Goal: Task Accomplishment & Management: Manage account settings

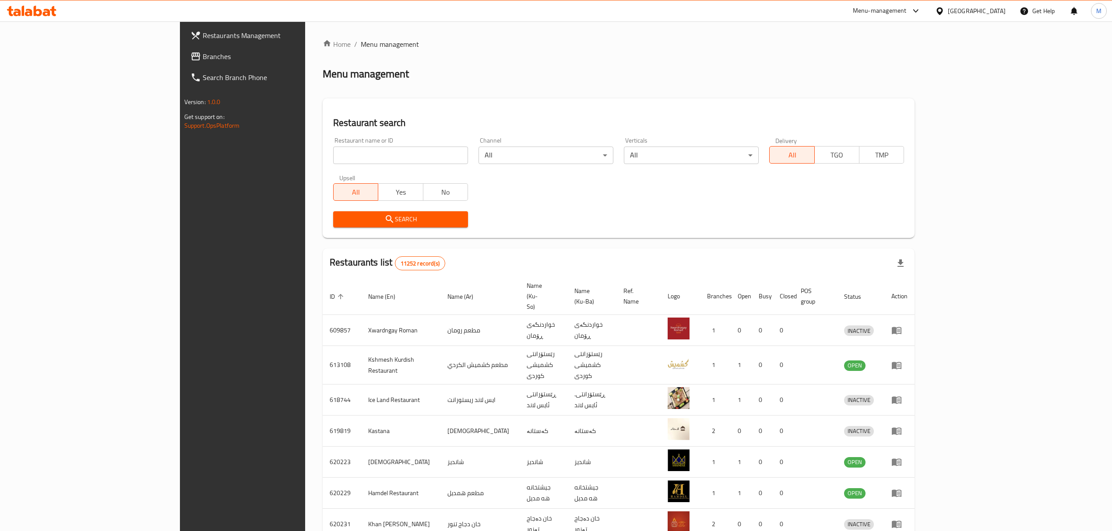
click at [373, 147] on input "search" at bounding box center [400, 156] width 135 height 18
type input "babm"
click button "Search" at bounding box center [400, 219] width 135 height 16
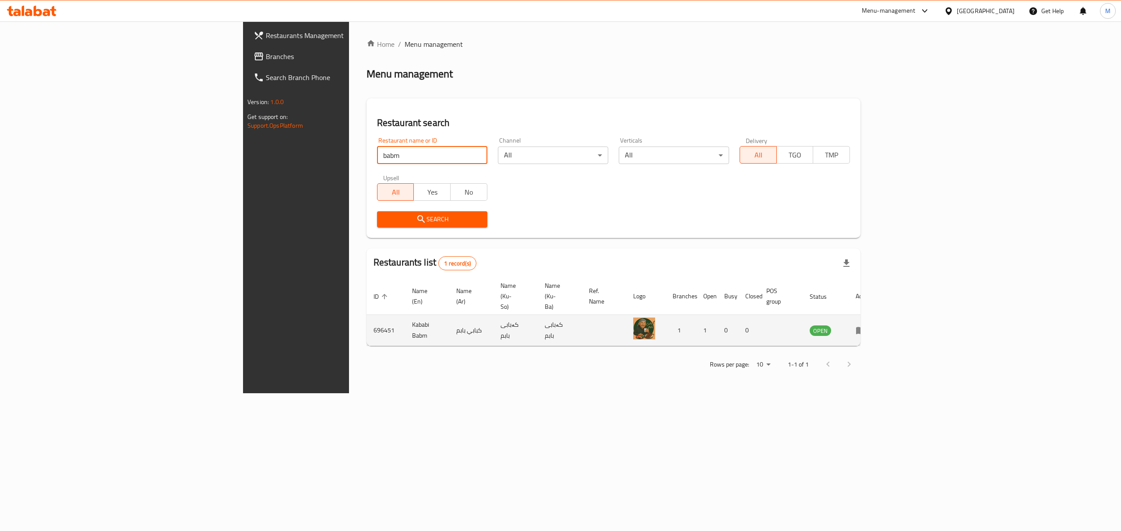
click at [864, 329] on icon "enhanced table" at bounding box center [862, 331] width 3 height 4
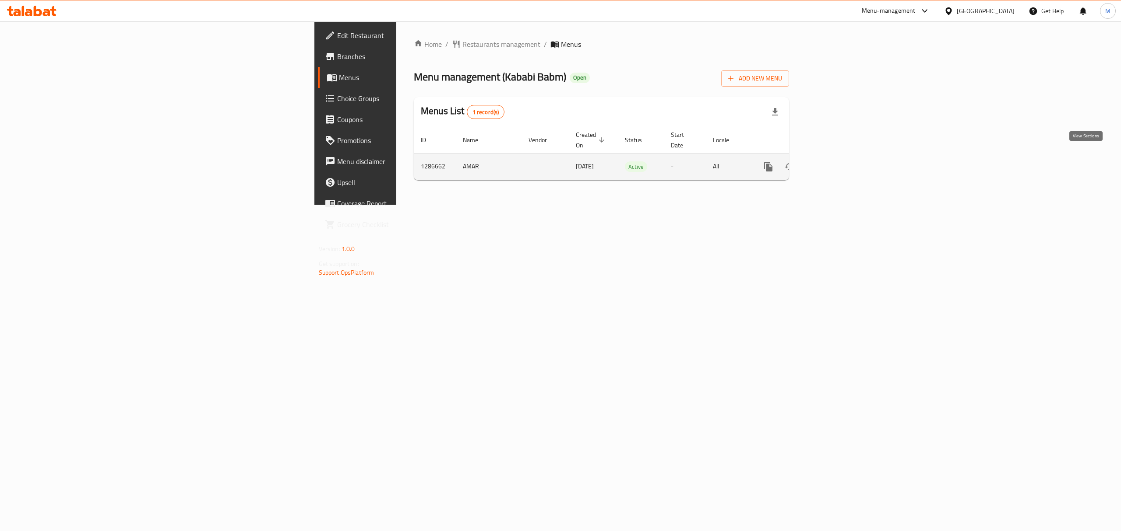
click at [842, 156] on link "enhanced table" at bounding box center [831, 166] width 21 height 21
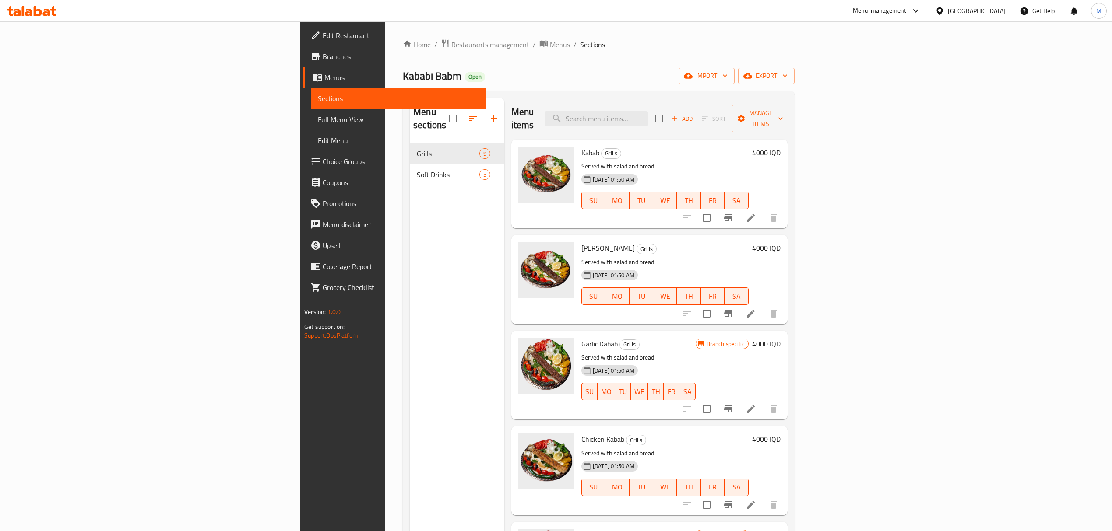
click at [780, 147] on h6 "4000 IQD" at bounding box center [766, 153] width 28 height 12
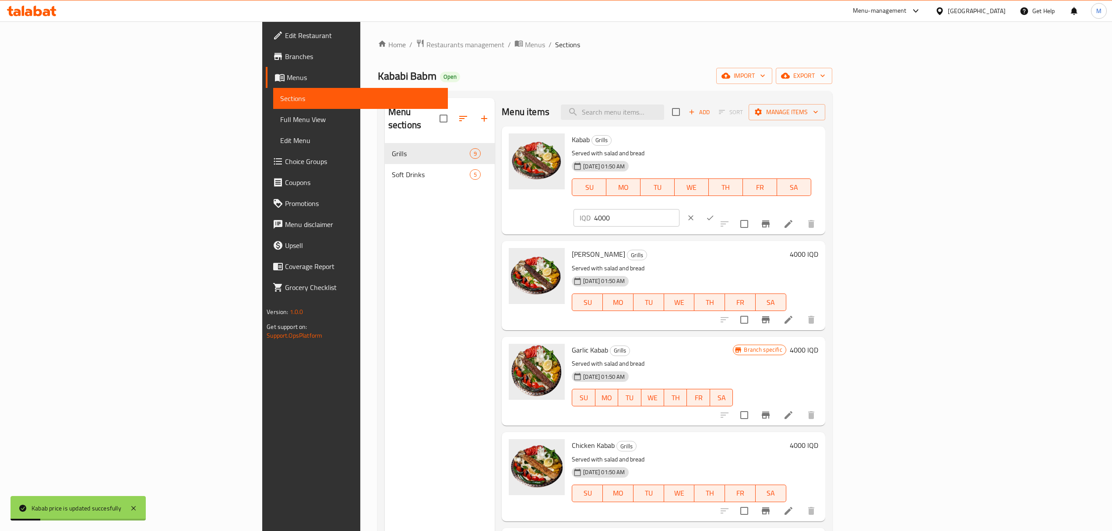
click at [679, 209] on input "4000" at bounding box center [636, 218] width 85 height 18
type input "6000"
click at [720, 208] on button "ok" at bounding box center [709, 217] width 19 height 19
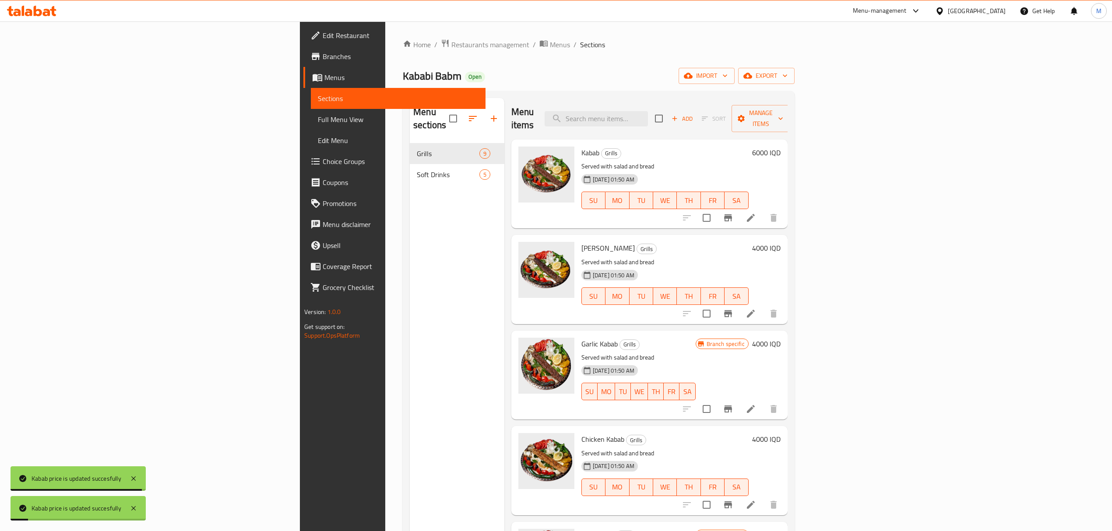
click at [780, 243] on div "4000 IQD" at bounding box center [764, 279] width 32 height 75
click at [780, 242] on h6 "4000 IQD" at bounding box center [766, 248] width 28 height 12
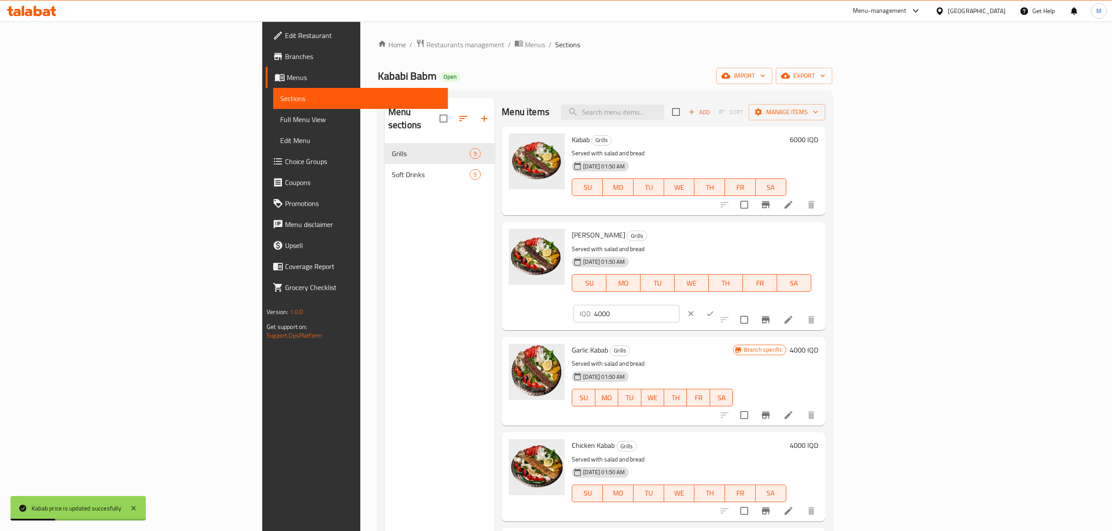
click at [679, 305] on input "4000" at bounding box center [636, 314] width 85 height 18
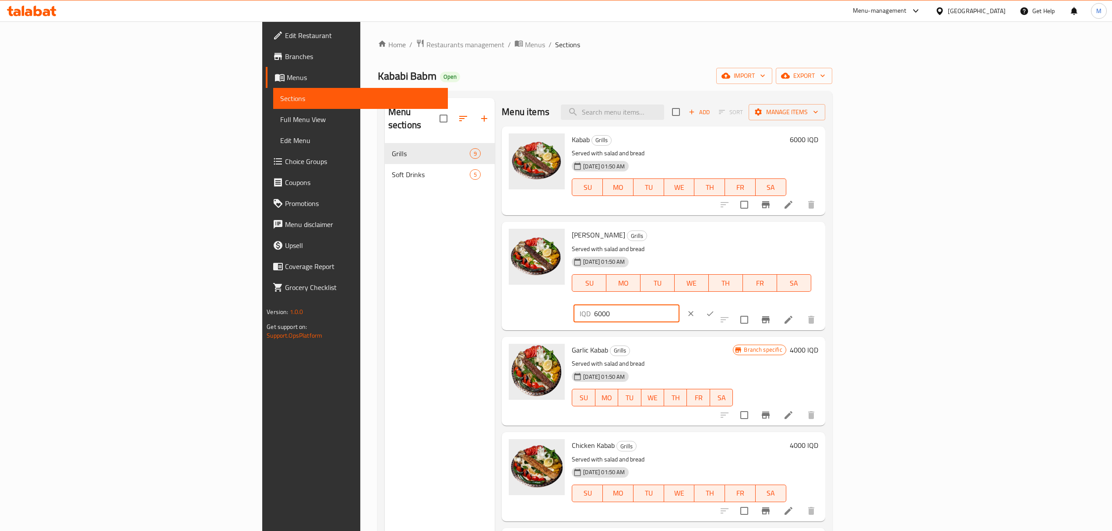
click at [679, 305] on input "6000" at bounding box center [636, 314] width 85 height 18
type input "6000"
click at [720, 304] on button "ok" at bounding box center [709, 313] width 19 height 19
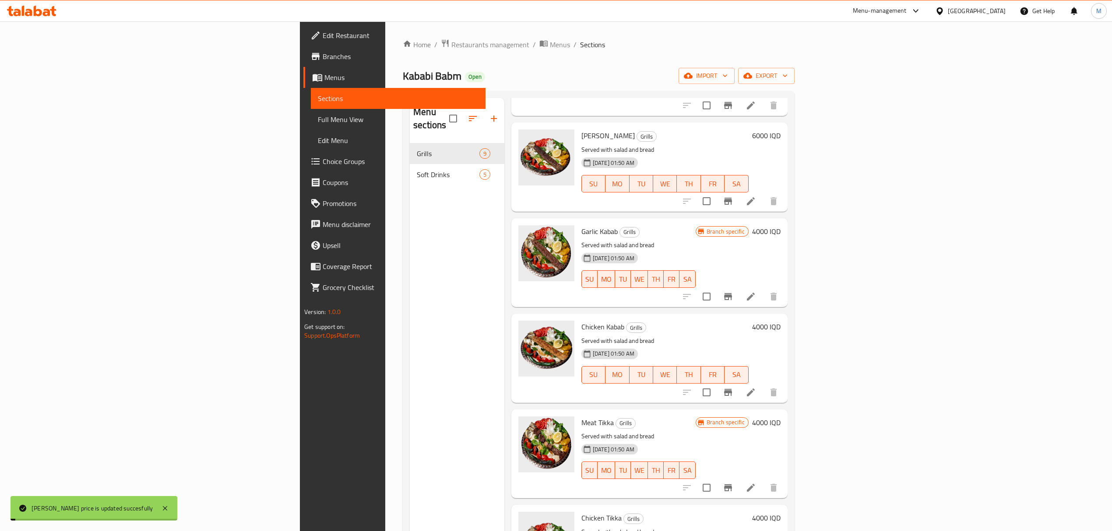
scroll to position [116, 0]
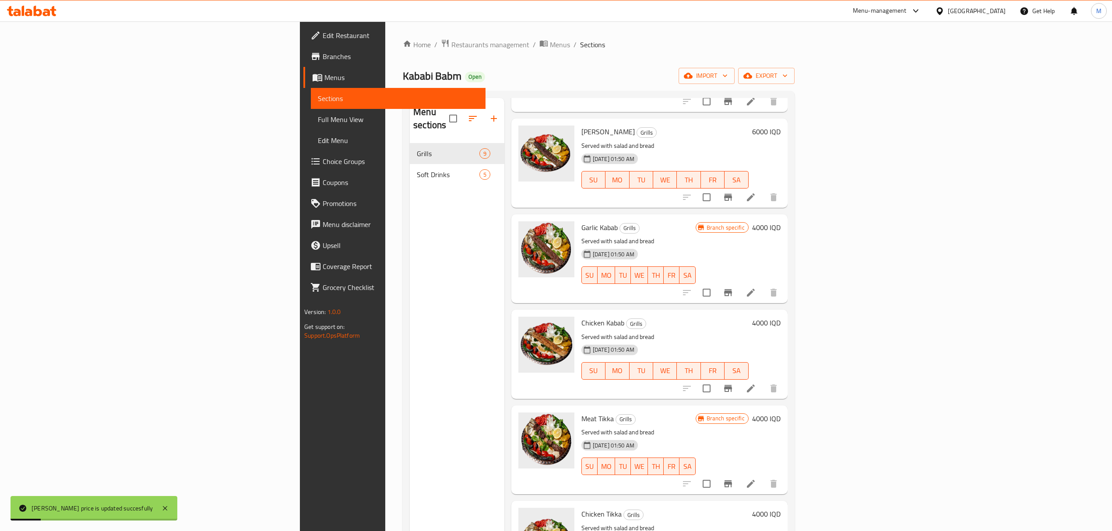
click at [780, 221] on h6 "4000 IQD" at bounding box center [766, 227] width 28 height 12
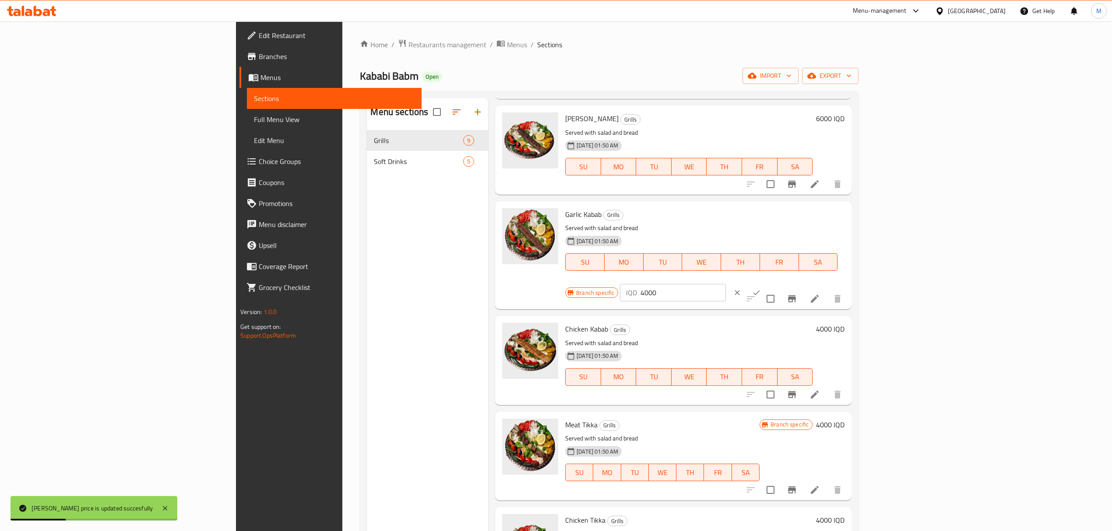
click at [725, 284] on input "4000" at bounding box center [682, 293] width 85 height 18
paste input "6"
type input "6000"
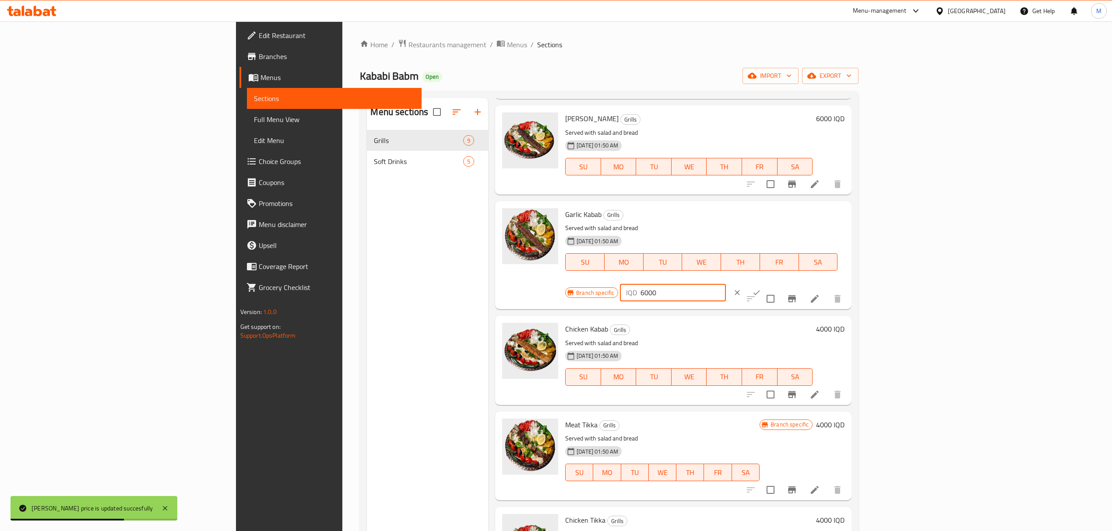
click at [766, 283] on button "ok" at bounding box center [756, 292] width 19 height 19
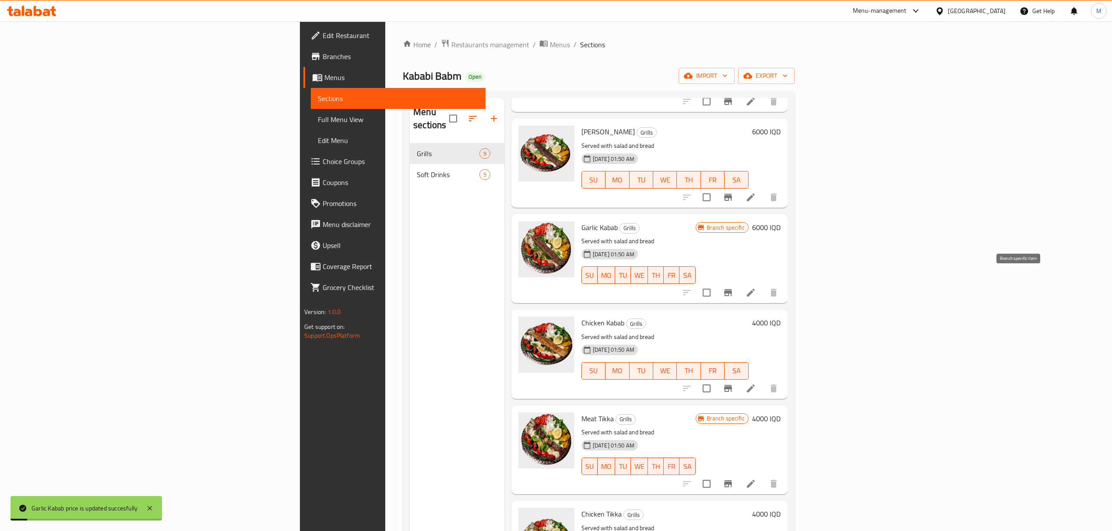
click at [738, 288] on button "Branch-specific-item" at bounding box center [727, 292] width 21 height 21
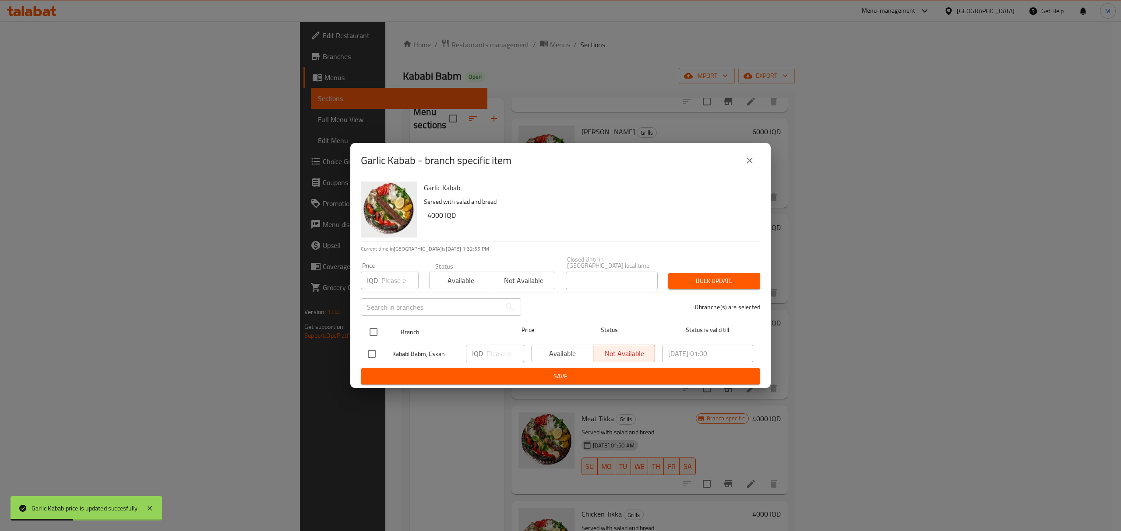
click at [372, 334] on input "checkbox" at bounding box center [373, 332] width 18 height 18
checkbox input "true"
click at [517, 347] on input "1" at bounding box center [505, 354] width 38 height 18
paste input "6000"
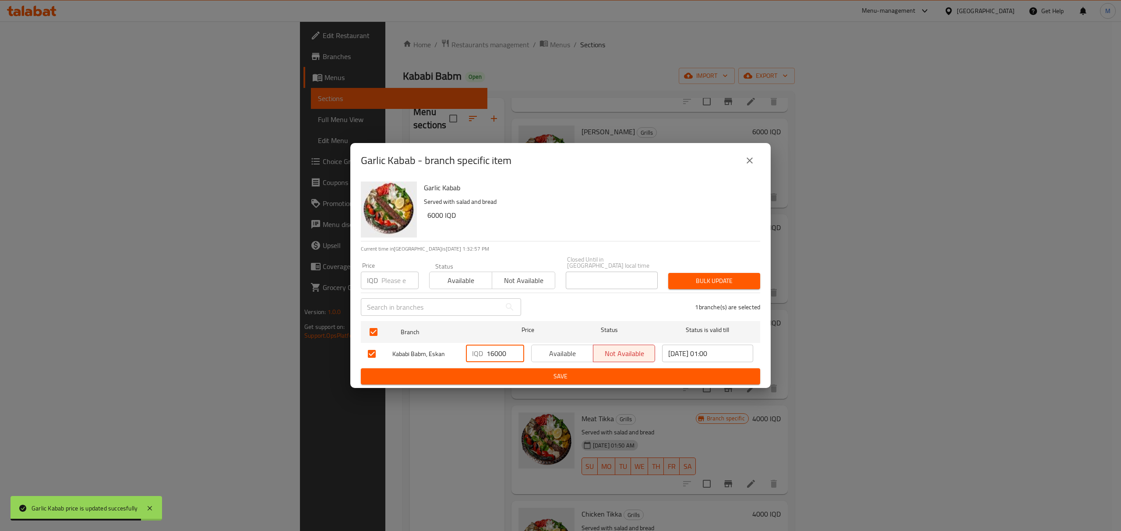
click at [495, 345] on input "16000" at bounding box center [505, 354] width 38 height 18
paste input "number"
type input "6000"
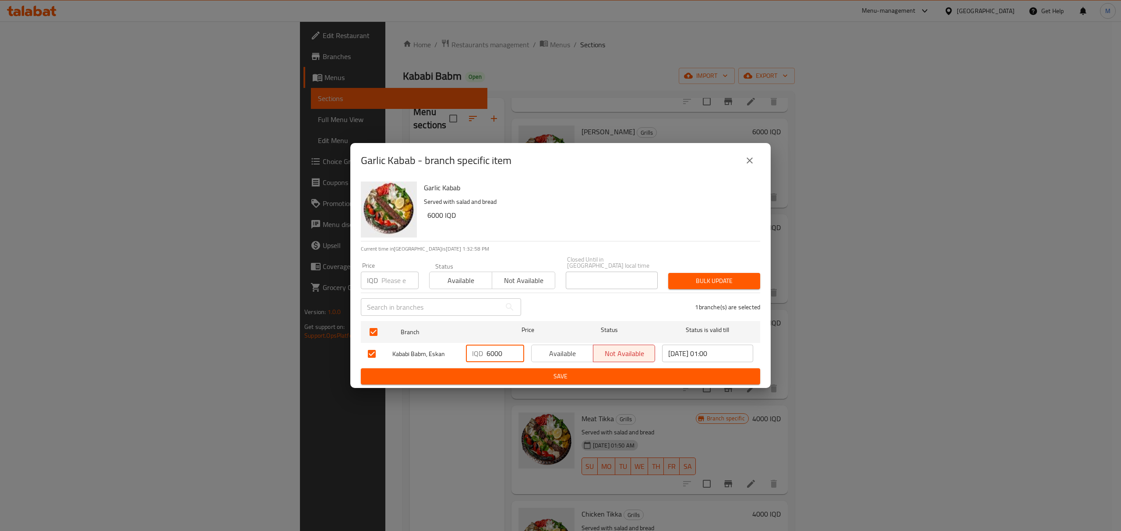
click at [506, 372] on span "Save" at bounding box center [560, 376] width 385 height 11
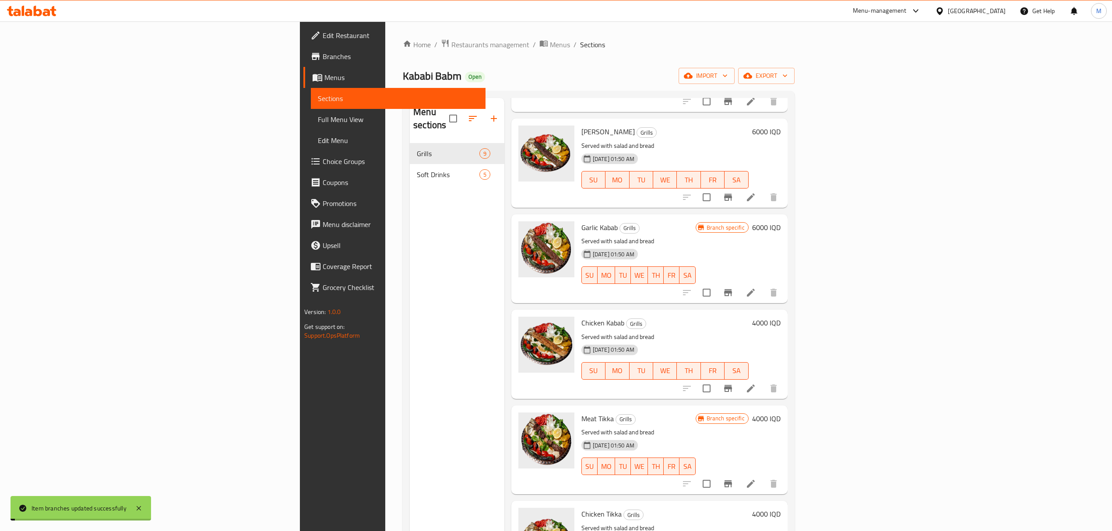
scroll to position [175, 0]
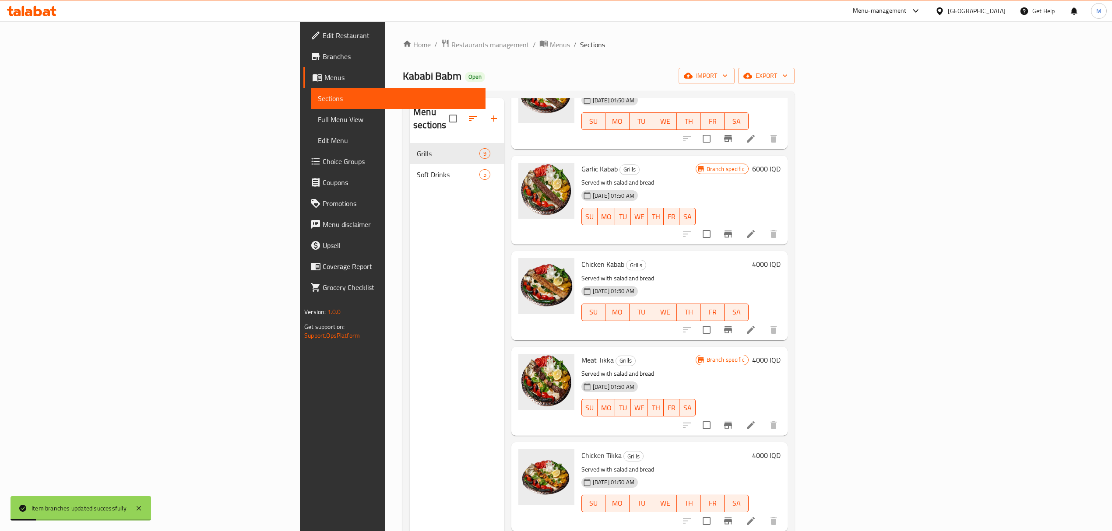
click at [780, 354] on h6 "4000 IQD" at bounding box center [766, 360] width 28 height 12
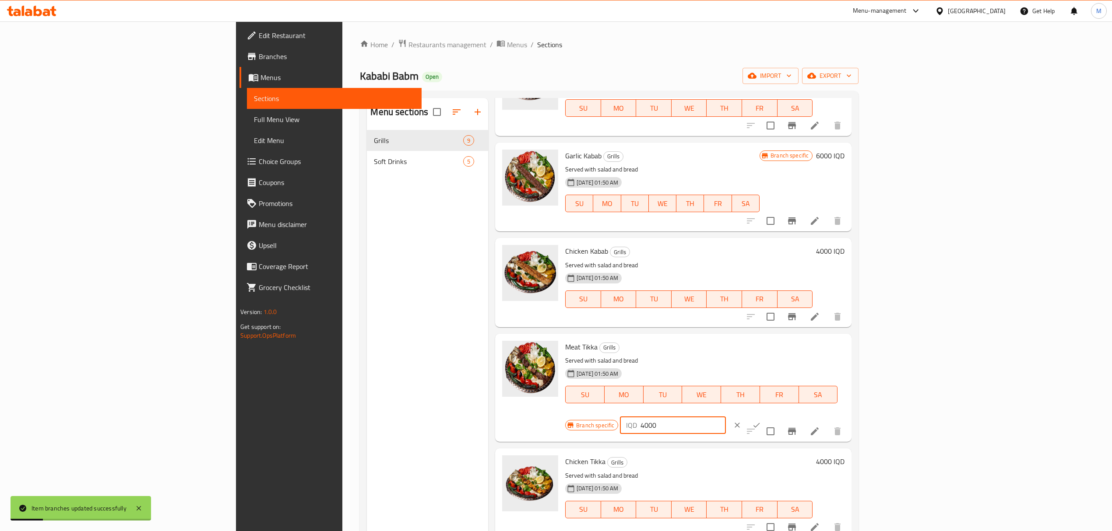
click at [725, 417] on input "4000" at bounding box center [682, 426] width 85 height 18
paste input "6"
type input "6000"
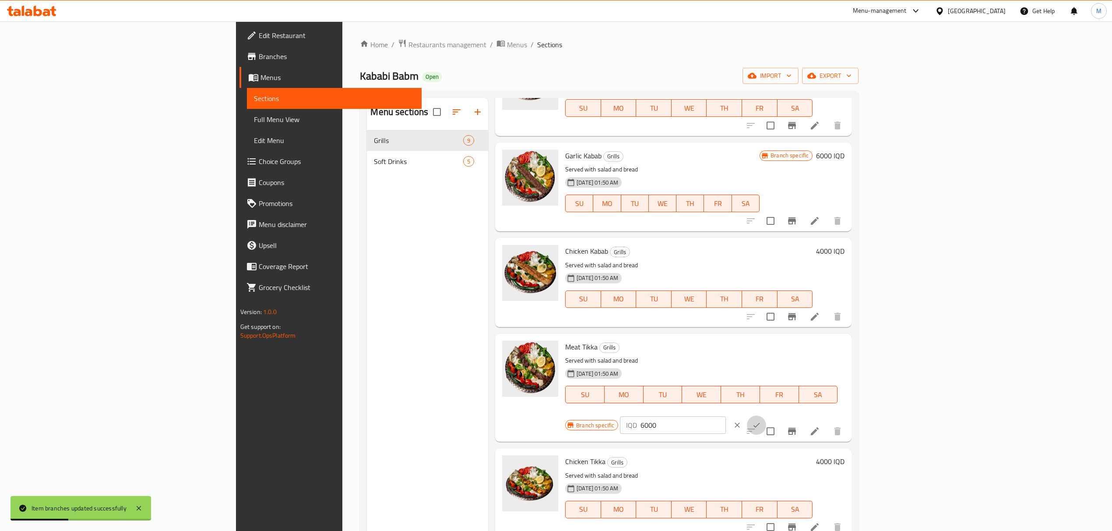
click at [766, 416] on button "ok" at bounding box center [756, 425] width 19 height 19
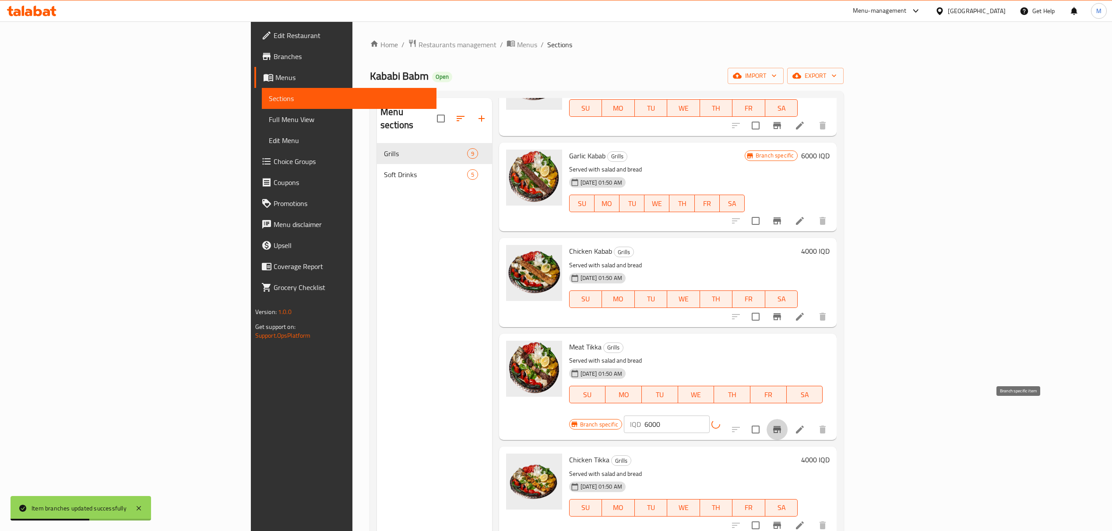
click at [787, 419] on button "Branch-specific-item" at bounding box center [776, 429] width 21 height 21
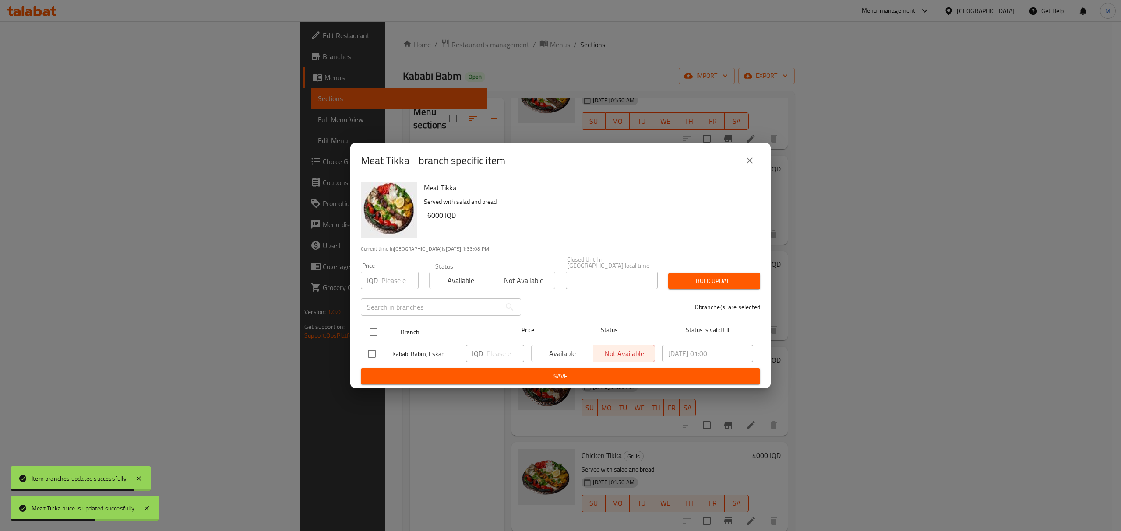
click at [374, 329] on input "checkbox" at bounding box center [373, 332] width 18 height 18
checkbox input "true"
click at [496, 348] on input "number" at bounding box center [505, 354] width 38 height 18
paste input "6000"
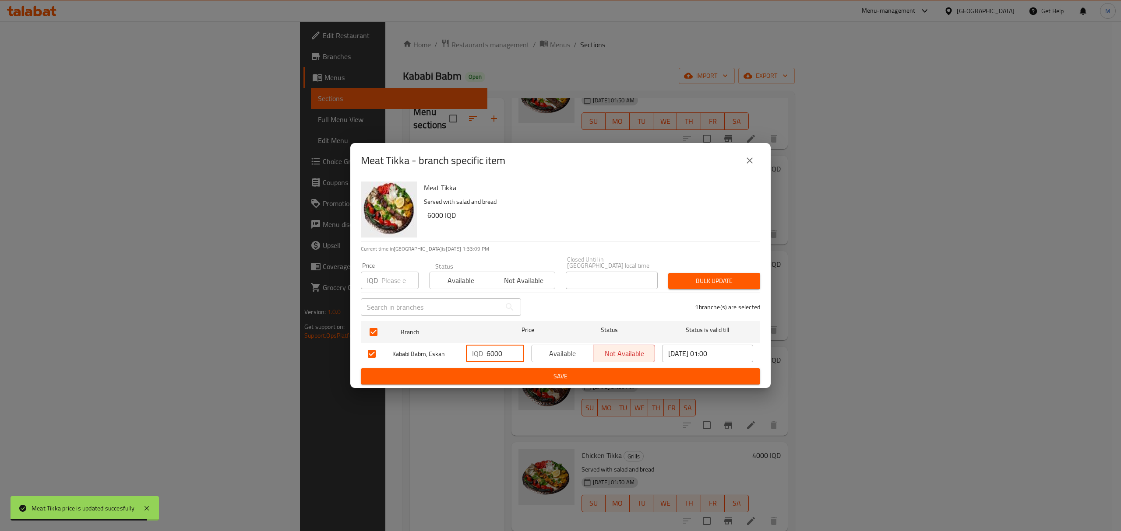
type input "6000"
click at [538, 371] on span "Save" at bounding box center [560, 376] width 385 height 11
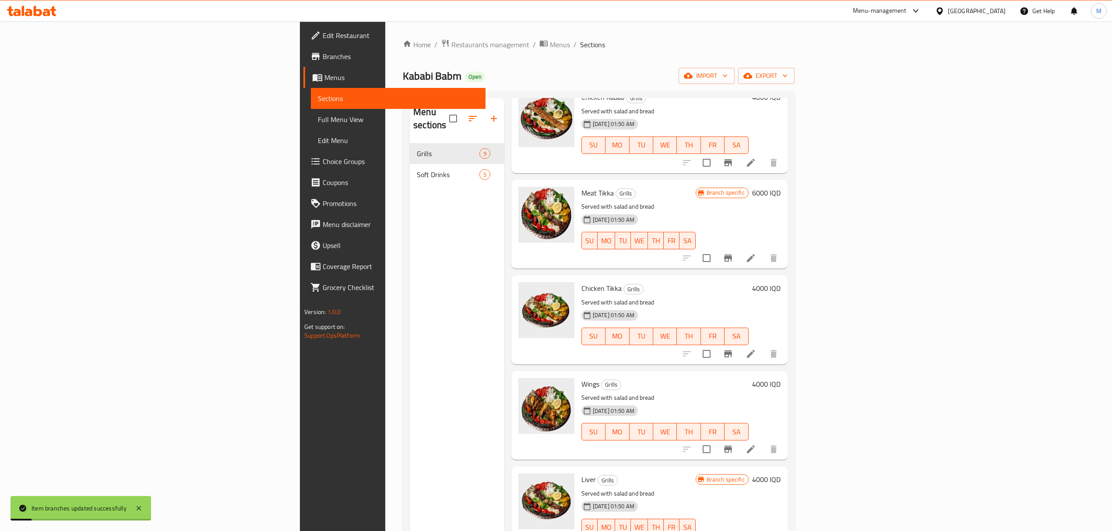
scroll to position [350, 0]
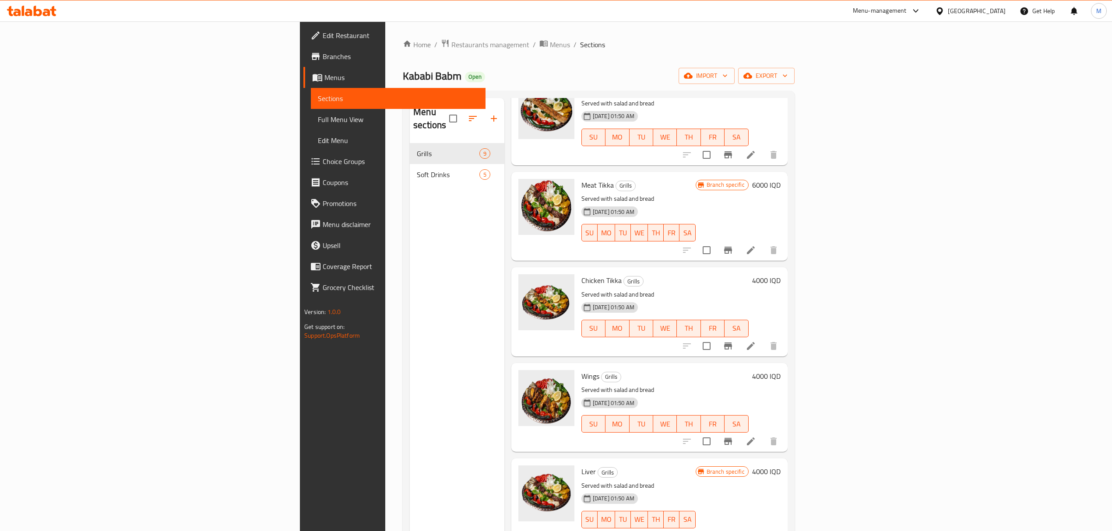
click at [780, 274] on h6 "4000 IQD" at bounding box center [766, 280] width 28 height 12
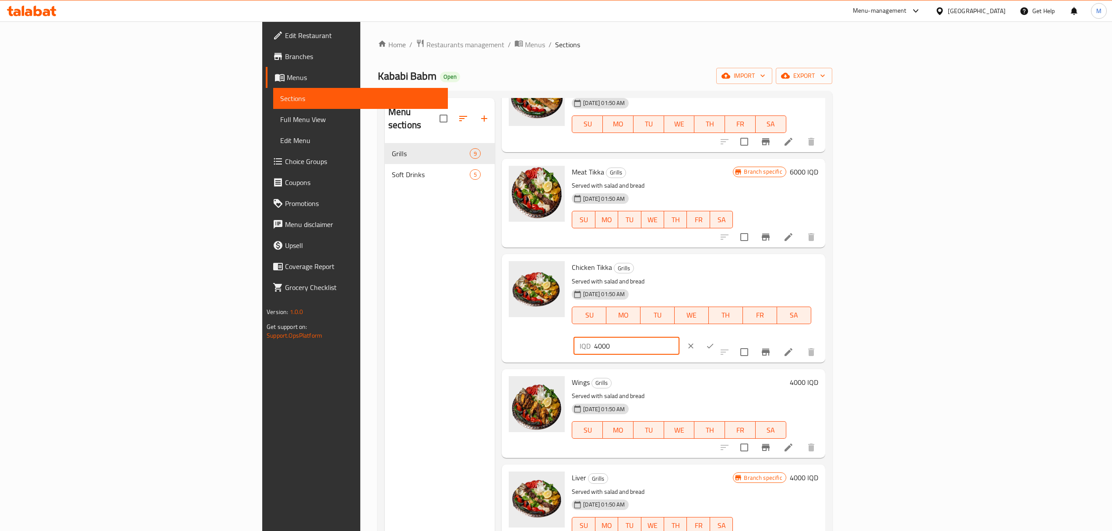
click at [679, 337] on input "4000" at bounding box center [636, 346] width 85 height 18
paste input "6"
type input "6000"
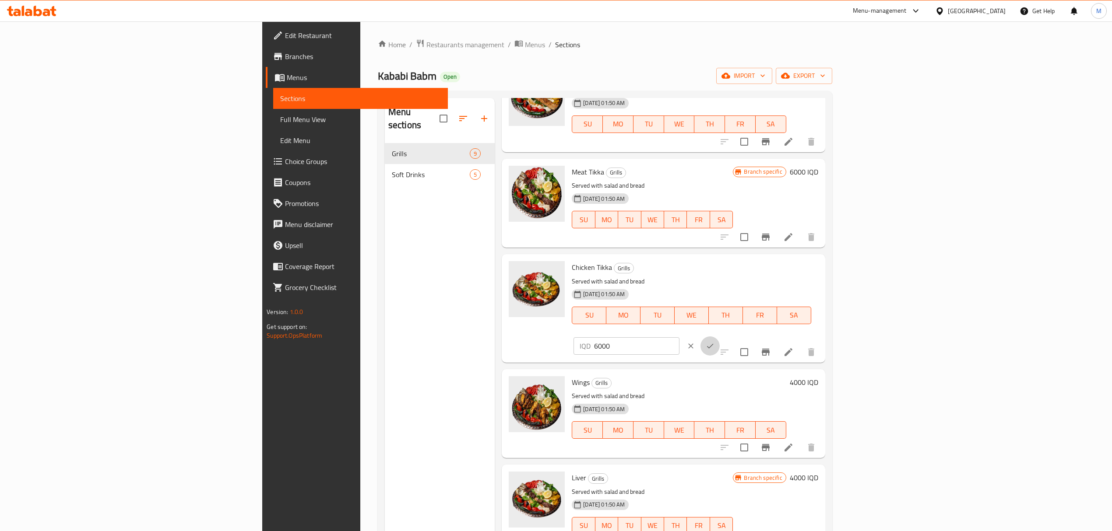
click at [720, 337] on button "ok" at bounding box center [709, 346] width 19 height 19
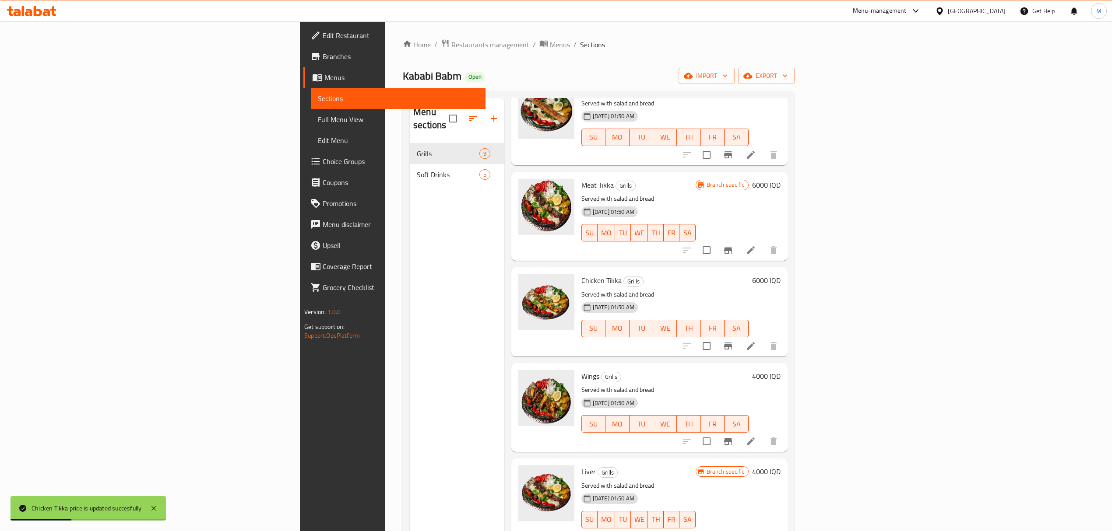
scroll to position [351, 0]
click at [780, 370] on h6 "4000 IQD" at bounding box center [766, 376] width 28 height 12
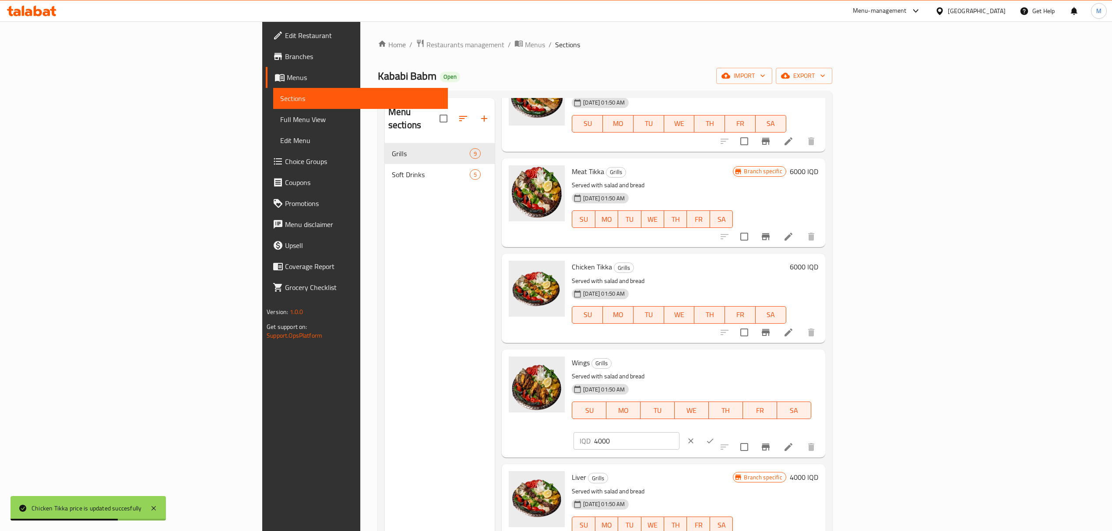
click at [679, 432] on input "4000" at bounding box center [636, 441] width 85 height 18
paste input "6"
type input "6000"
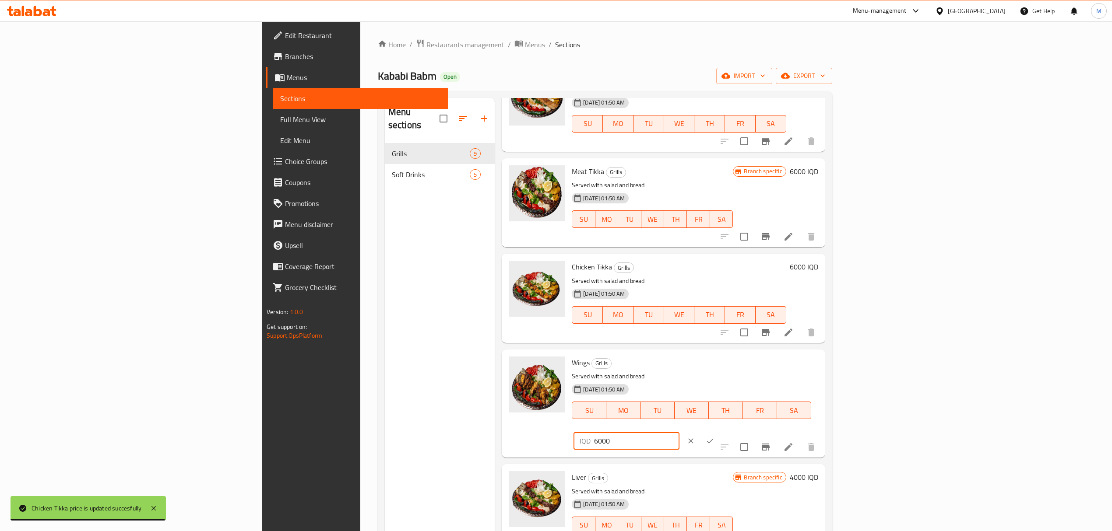
click at [714, 437] on icon "ok" at bounding box center [710, 441] width 9 height 9
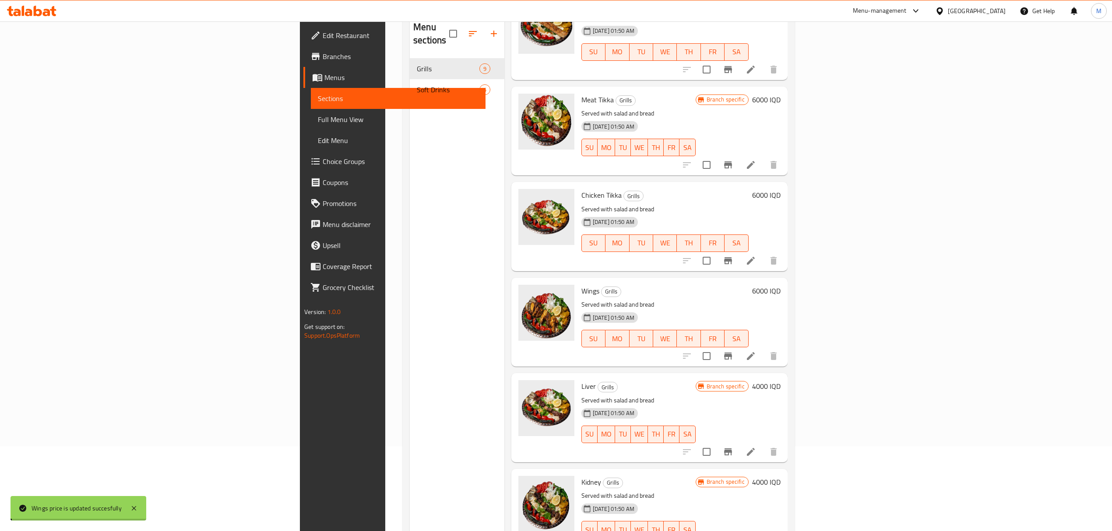
scroll to position [86, 0]
click at [787, 372] on div "Liver Grills Served with salad and bread [DATE] 01:50 AM SU MO TU WE TH FR [PER…" at bounding box center [649, 416] width 276 height 89
click at [780, 379] on h6 "4000 IQD" at bounding box center [766, 385] width 28 height 12
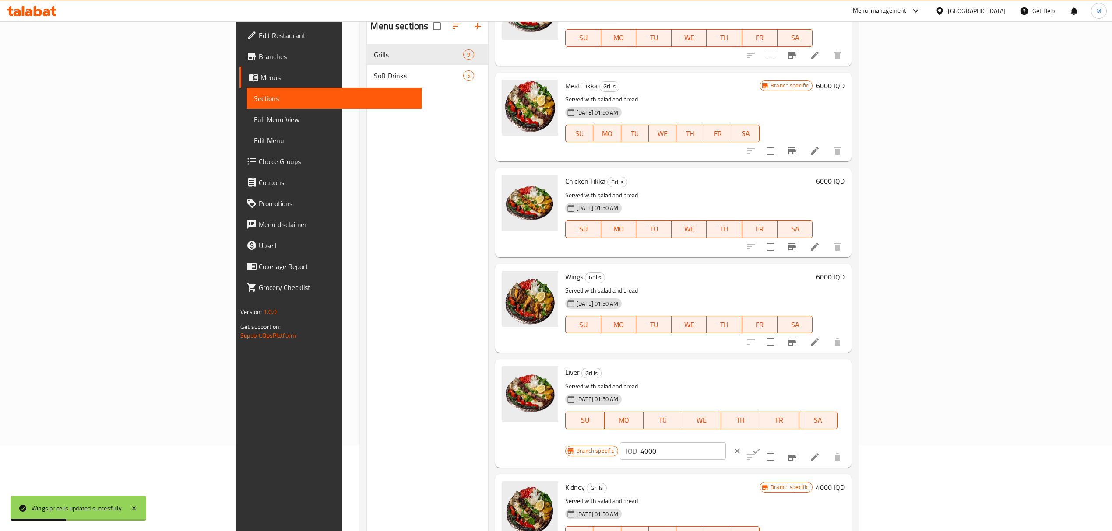
click at [778, 442] on div "Branch specific IQD 4000 ​" at bounding box center [671, 451] width 213 height 19
click at [725, 443] on input "4000" at bounding box center [682, 452] width 85 height 18
paste input "6"
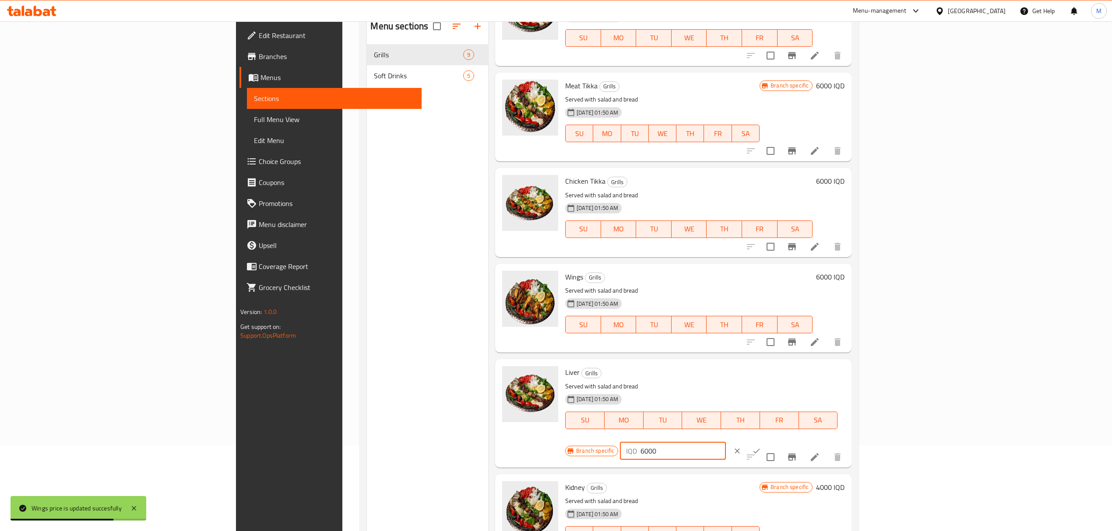
type input "6000"
click at [766, 442] on button "ok" at bounding box center [756, 451] width 19 height 19
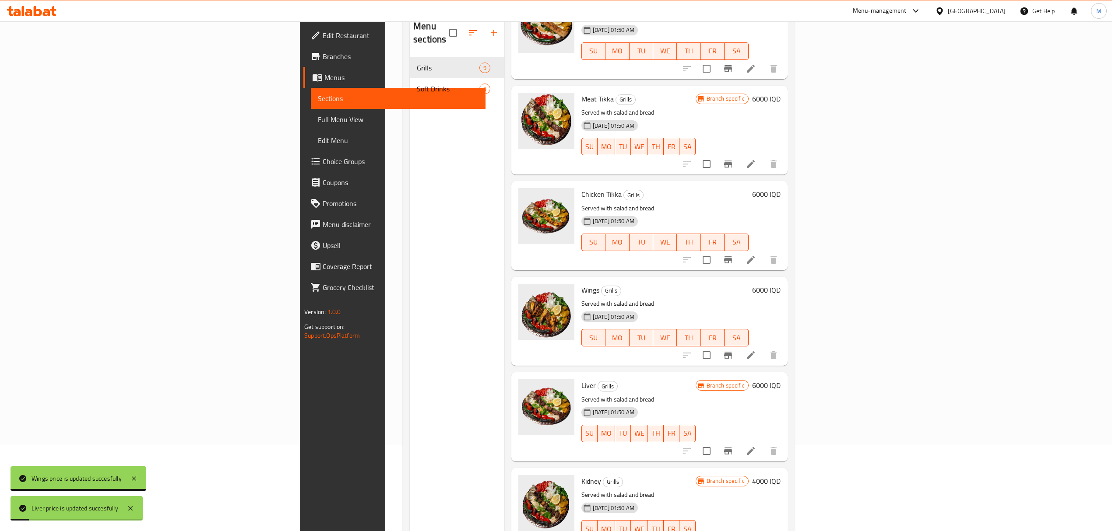
click at [738, 441] on button "Branch-specific-item" at bounding box center [727, 451] width 21 height 21
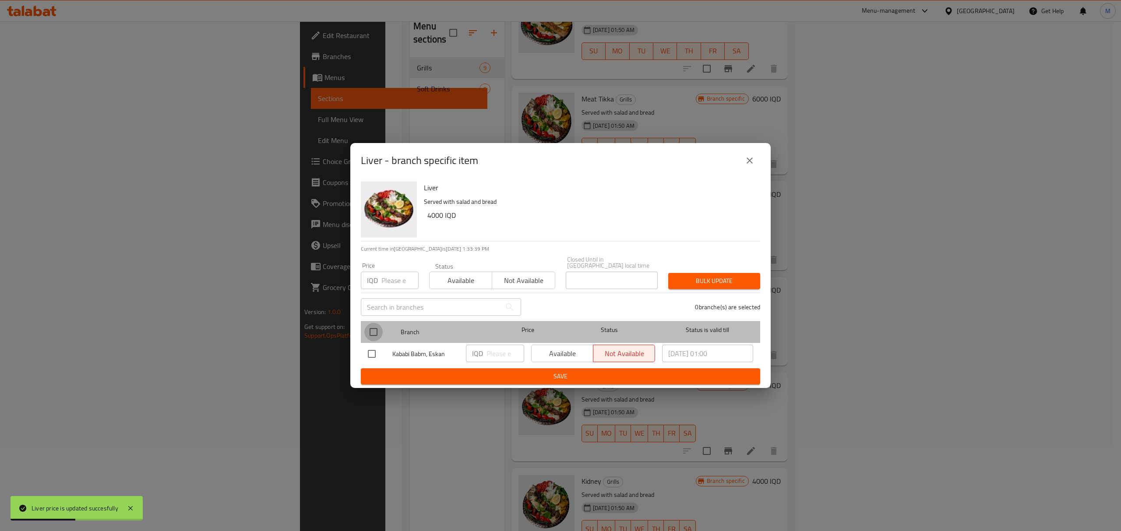
click at [377, 330] on input "checkbox" at bounding box center [373, 332] width 18 height 18
checkbox input "true"
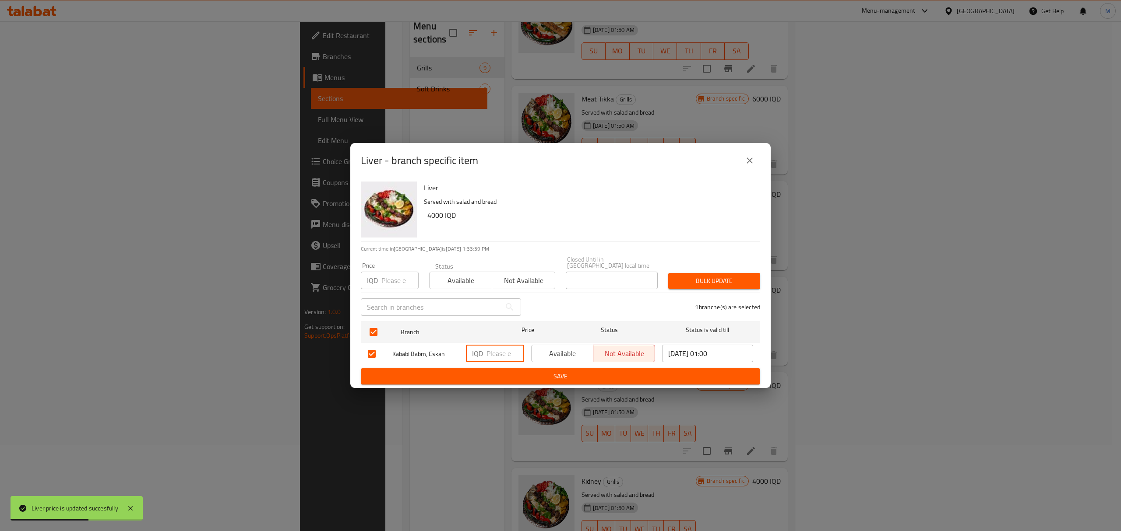
click at [489, 356] on input "number" at bounding box center [505, 354] width 38 height 18
paste input "6000"
type input "6000"
click at [531, 373] on span "Save" at bounding box center [560, 376] width 385 height 11
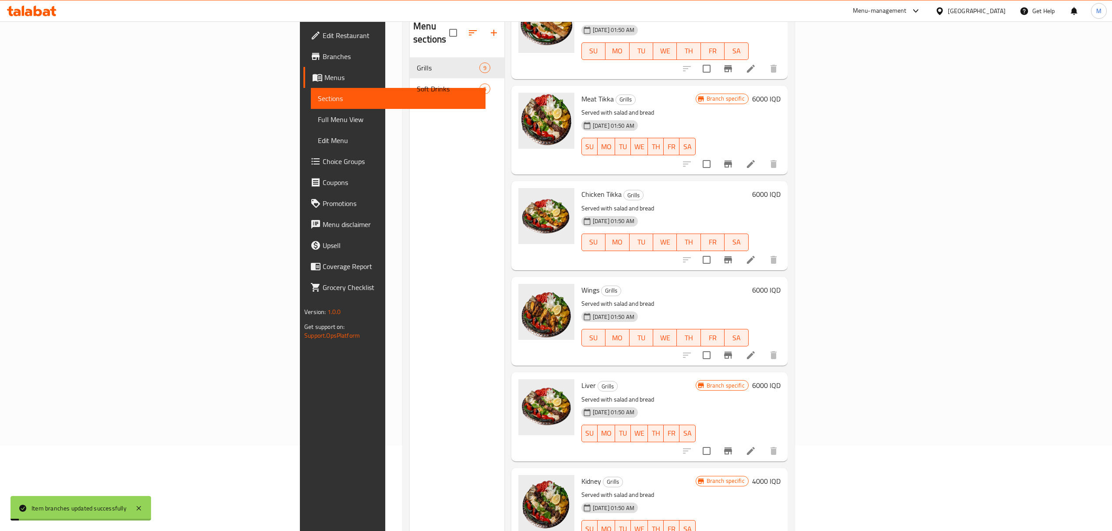
scroll to position [123, 0]
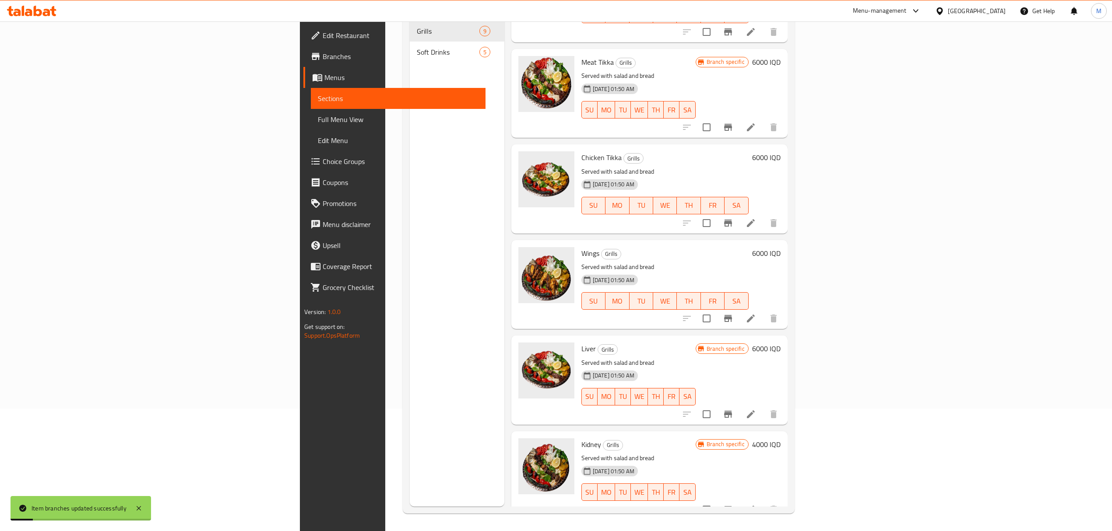
click at [780, 439] on h6 "4000 IQD" at bounding box center [766, 445] width 28 height 12
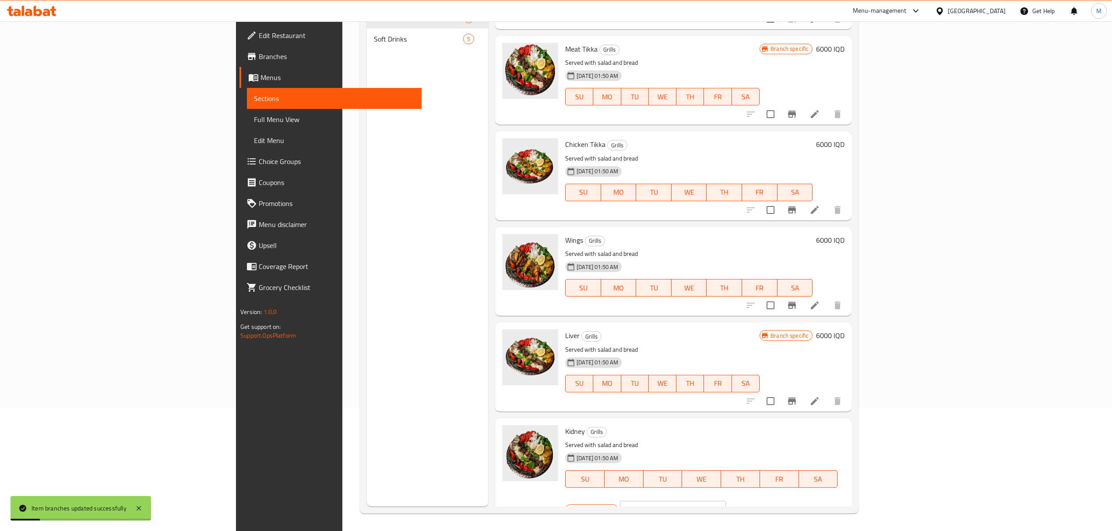
click at [725, 501] on input "4000" at bounding box center [682, 510] width 85 height 18
paste input "6000"
click at [725, 501] on input "40006000" at bounding box center [682, 510] width 85 height 18
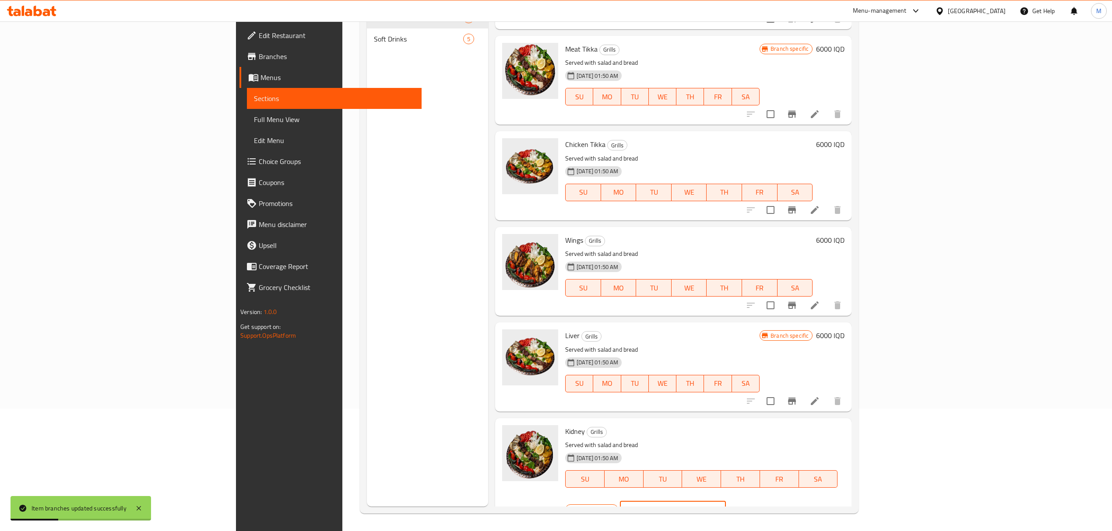
click at [725, 501] on input "40006000" at bounding box center [682, 510] width 85 height 18
paste input "number"
type input "6000"
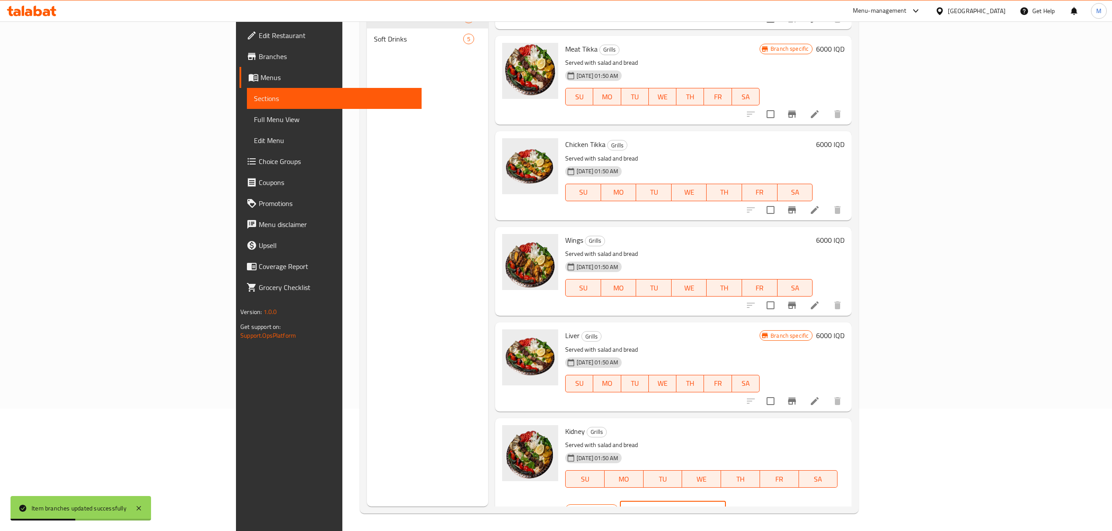
click at [761, 506] on icon "ok" at bounding box center [756, 510] width 9 height 9
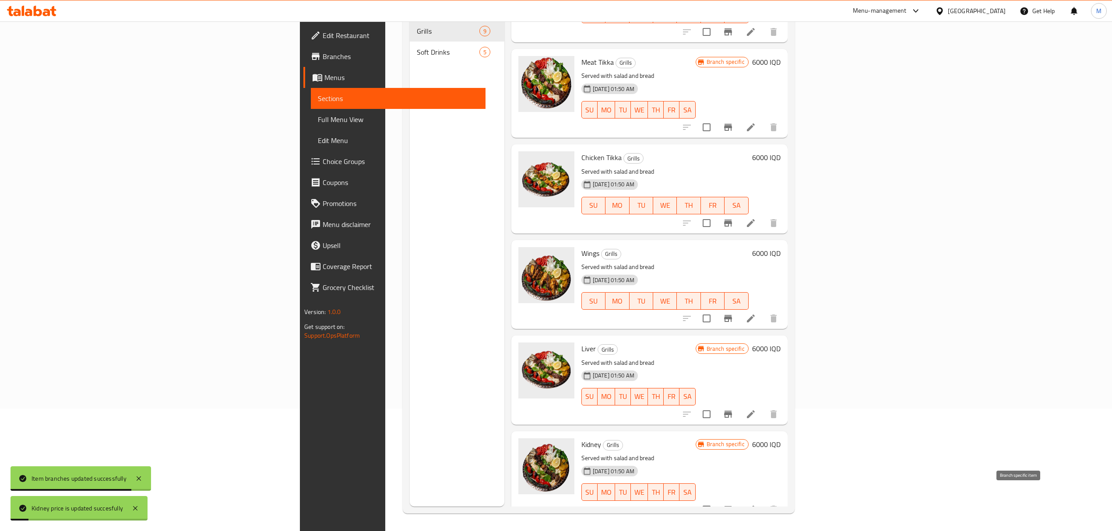
click at [738, 500] on button "Branch-specific-item" at bounding box center [727, 509] width 21 height 21
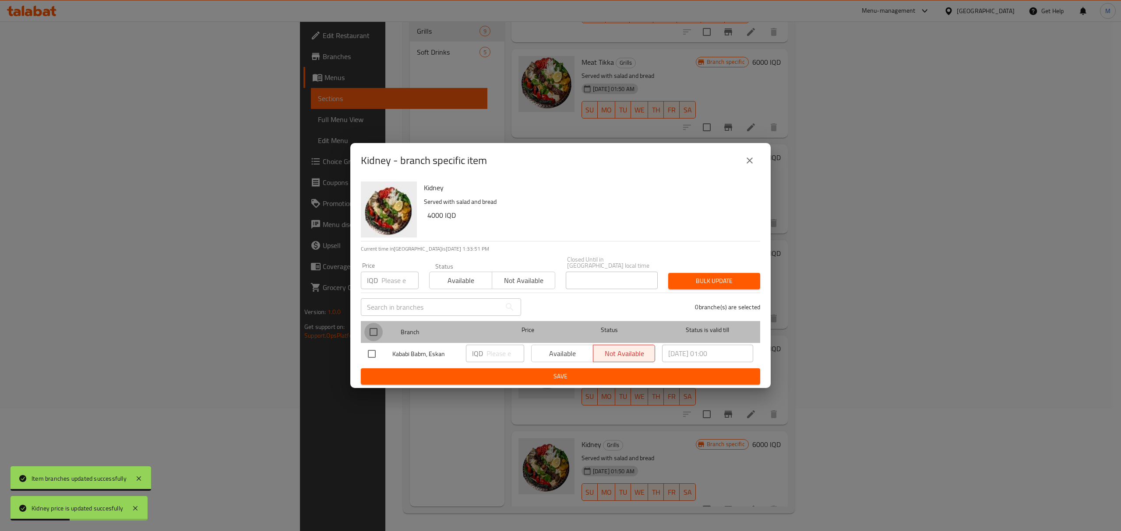
click at [369, 324] on input "checkbox" at bounding box center [373, 332] width 18 height 18
checkbox input "true"
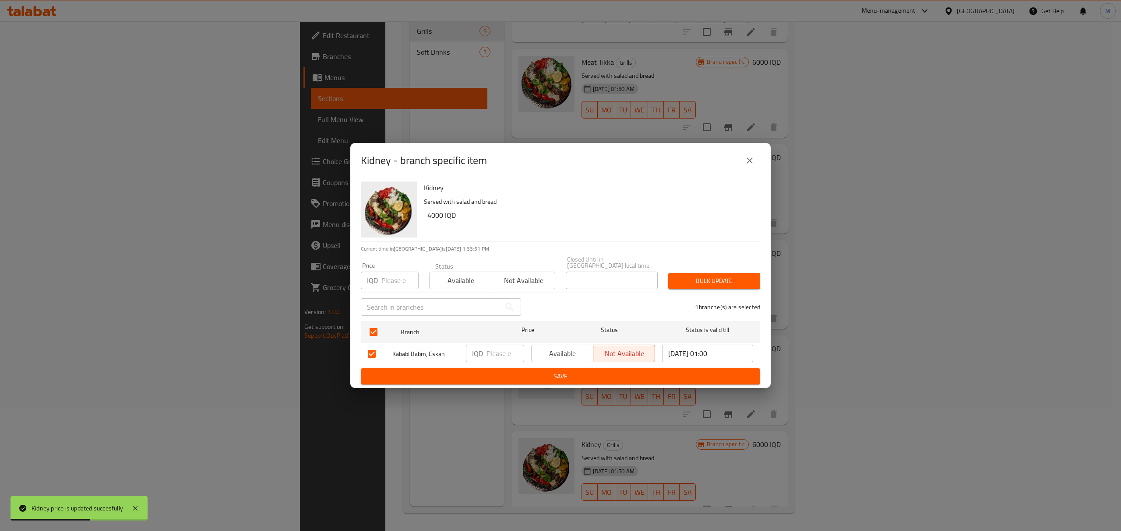
click at [488, 348] on input "number" at bounding box center [505, 354] width 38 height 18
paste input "6000"
type input "6000"
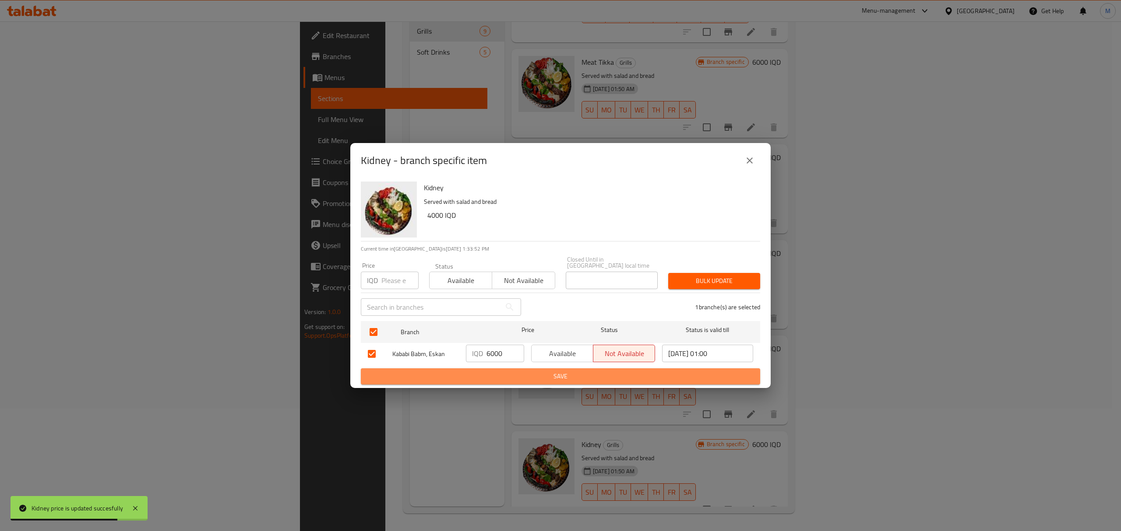
click at [516, 375] on span "Save" at bounding box center [560, 376] width 385 height 11
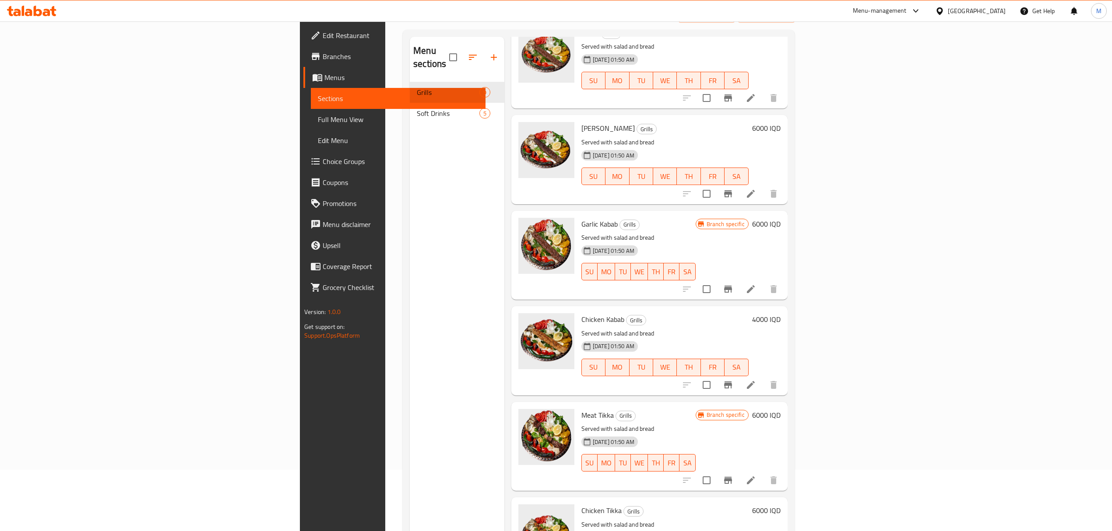
scroll to position [0, 0]
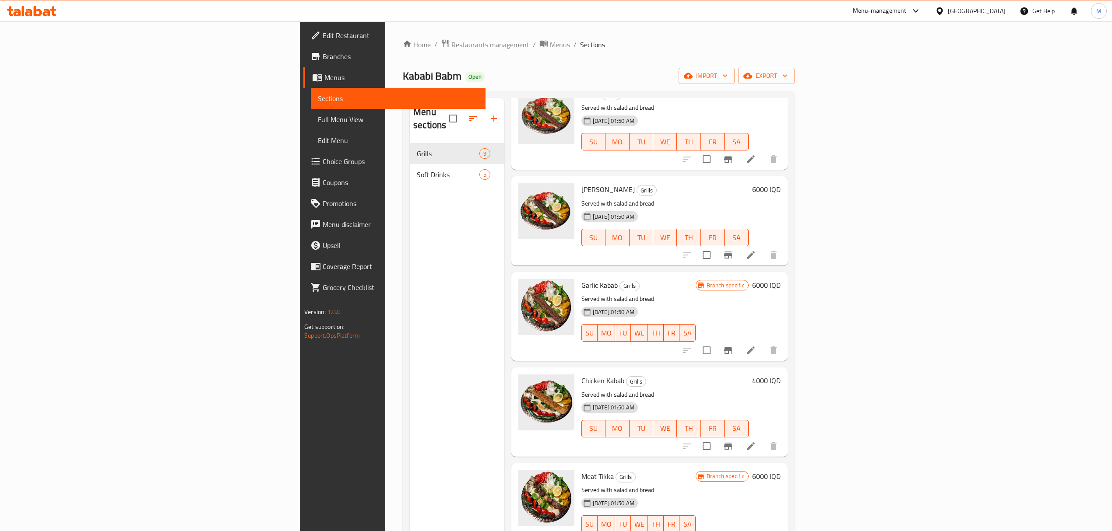
click at [403, 51] on div "Home / Restaurants management / Menus / Sections Kababi Babm Open import export…" at bounding box center [599, 337] width 392 height 597
click at [403, 48] on link "Home" at bounding box center [417, 44] width 28 height 11
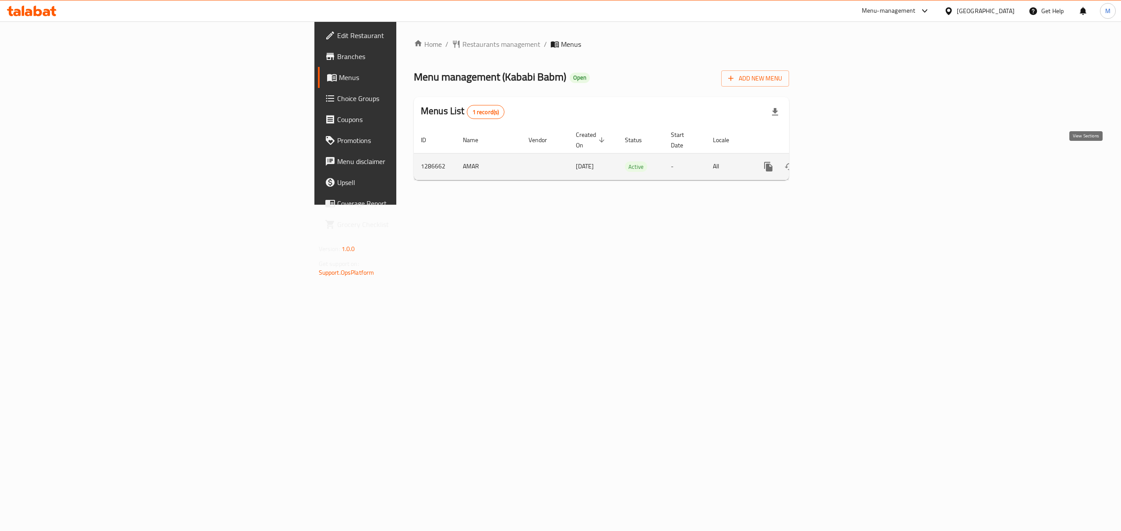
click at [836, 162] on icon "enhanced table" at bounding box center [831, 167] width 11 height 11
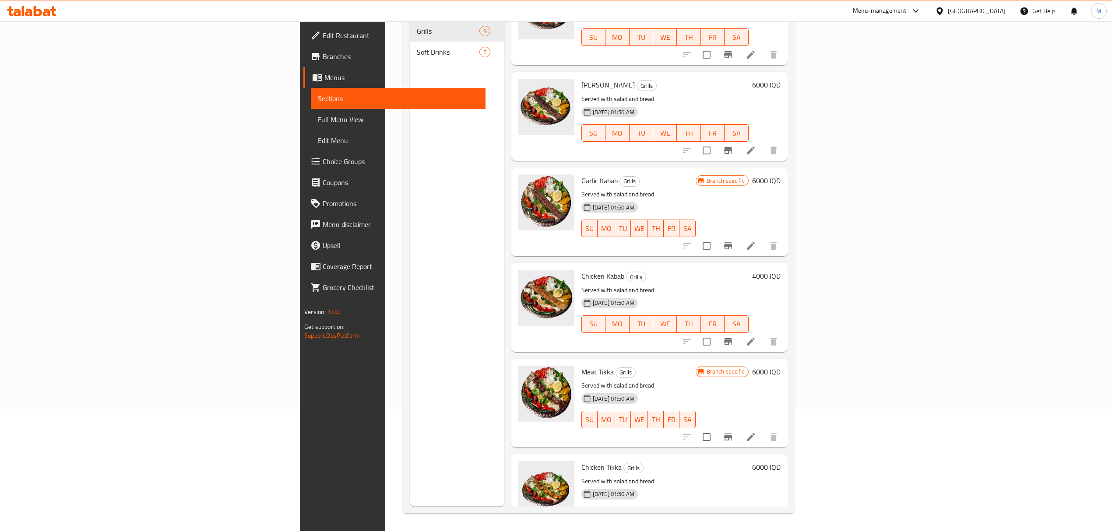
scroll to position [58, 0]
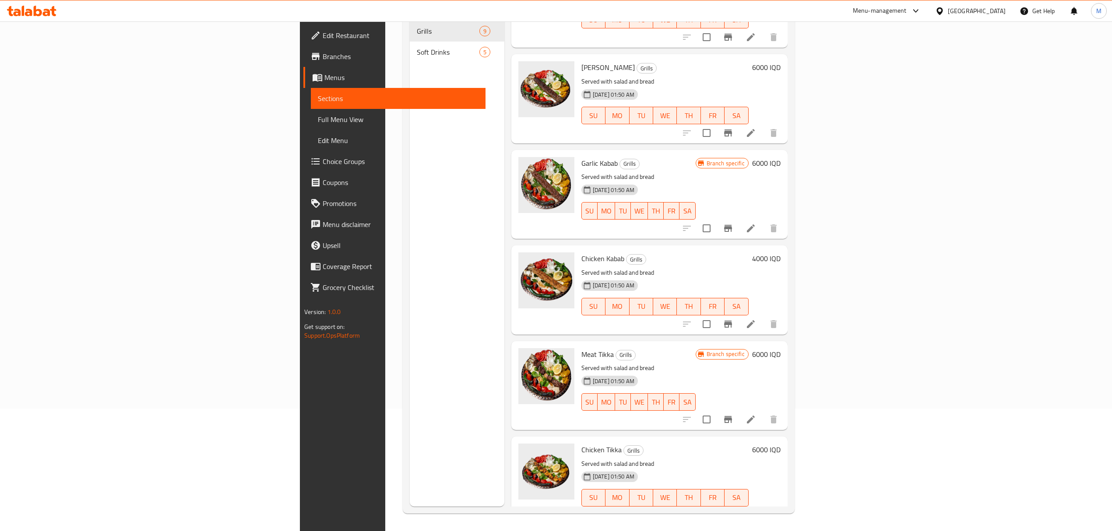
click at [780, 253] on div "4000 IQD" at bounding box center [764, 259] width 32 height 12
click at [780, 253] on h6 "4000 IQD" at bounding box center [766, 259] width 28 height 12
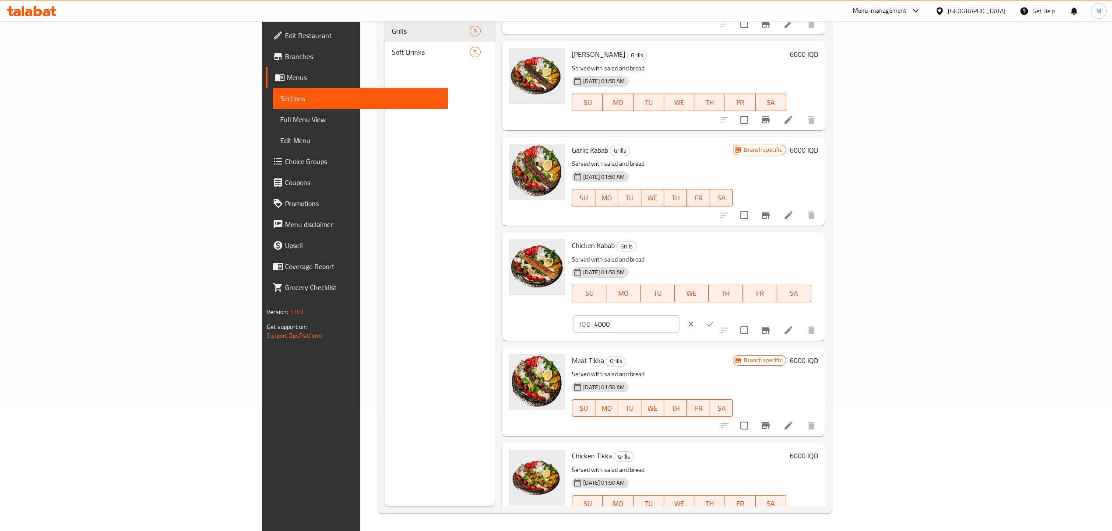
click at [679, 316] on input "4000" at bounding box center [636, 325] width 85 height 18
type input "6000"
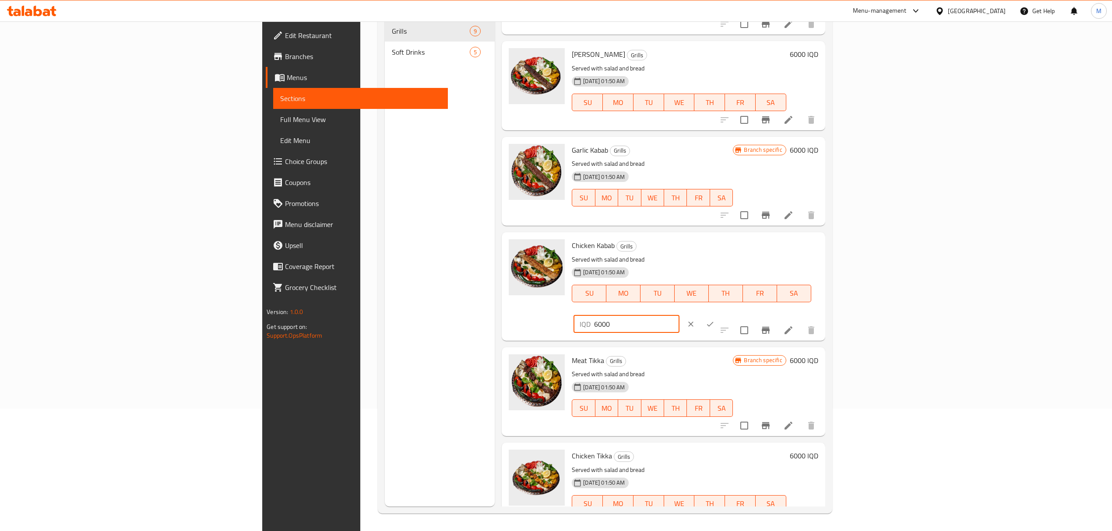
click at [714, 320] on icon "ok" at bounding box center [710, 324] width 9 height 9
